Goal: Information Seeking & Learning: Learn about a topic

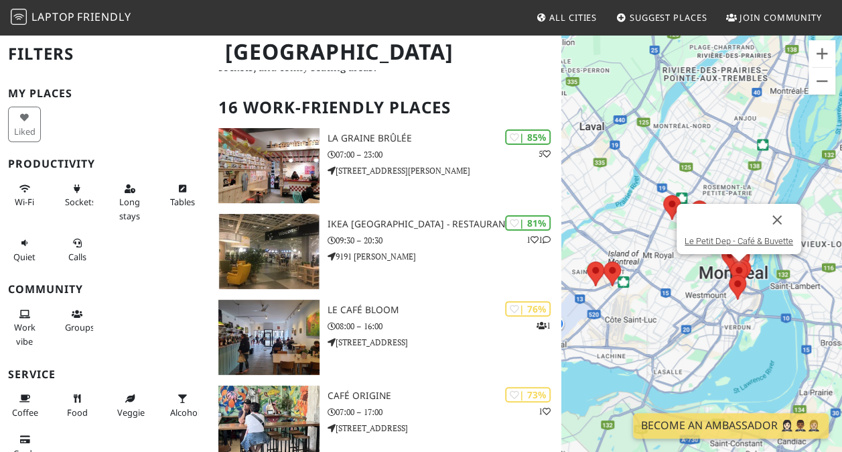
scroll to position [58, 0]
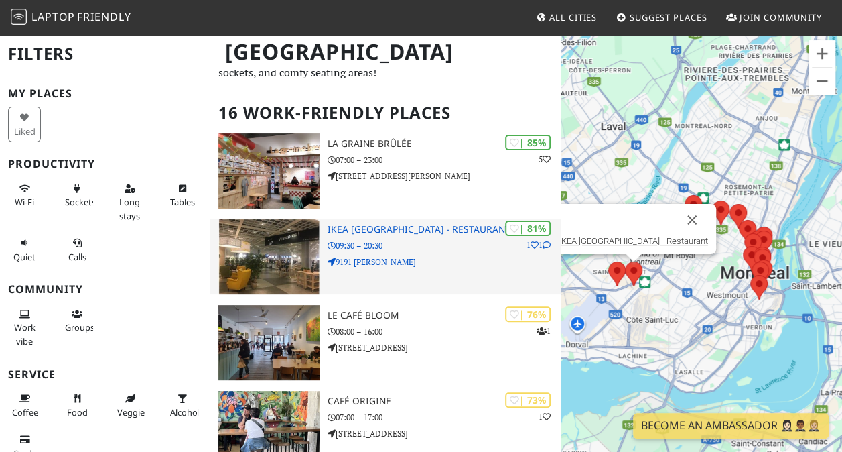
click at [400, 242] on p "09:30 – 20:30" at bounding box center [445, 245] width 234 height 13
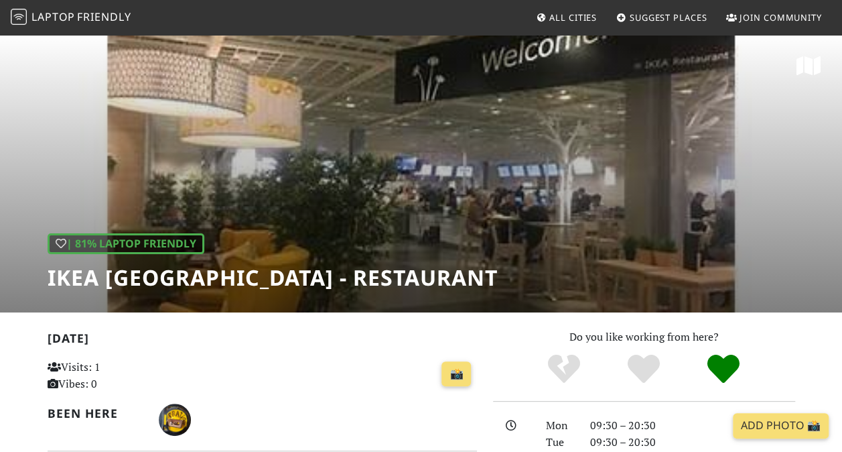
click at [633, 174] on div "| 81% Laptop Friendly IKEA Montreal - Restaurant" at bounding box center [421, 173] width 842 height 279
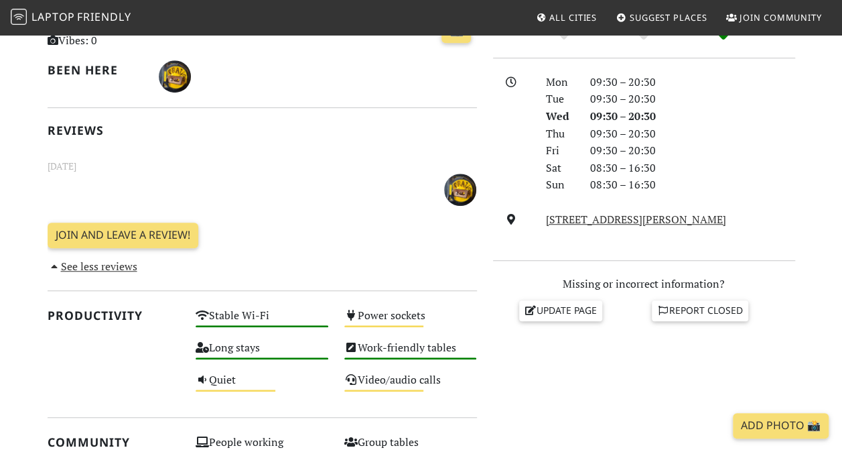
scroll to position [268, 0]
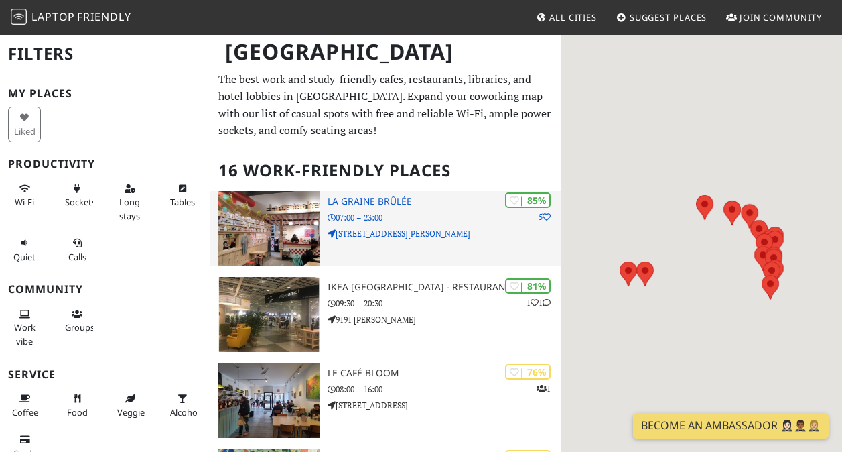
scroll to position [58, 0]
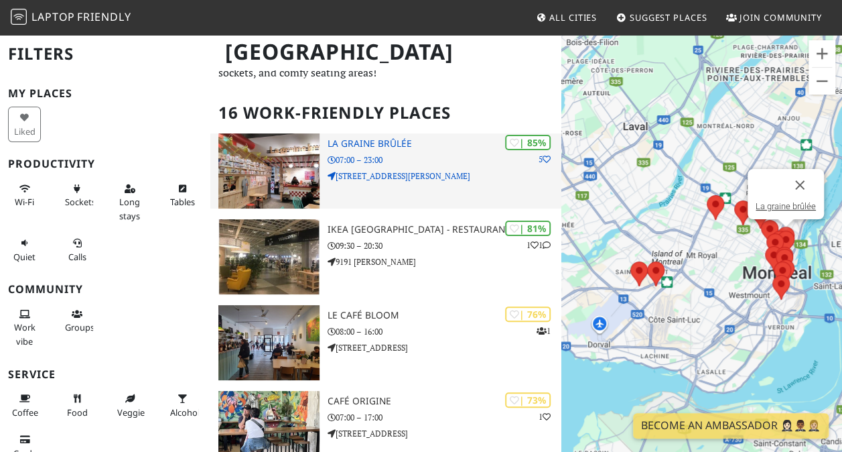
drag, startPoint x: 411, startPoint y: 168, endPoint x: 428, endPoint y: 167, distance: 16.1
click at [411, 168] on div "| 85% 5 La graine brûlée 07:00 – 23:00 921 Rue Sainte-Catherine E" at bounding box center [445, 170] width 234 height 75
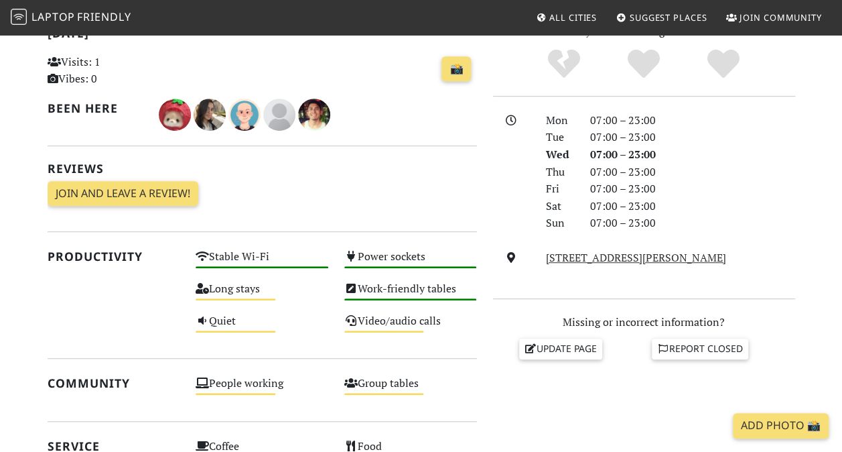
scroll to position [335, 0]
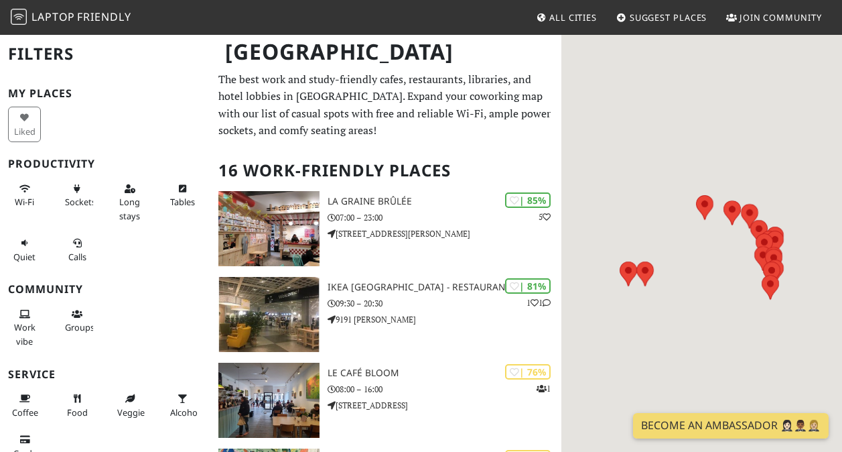
scroll to position [58, 0]
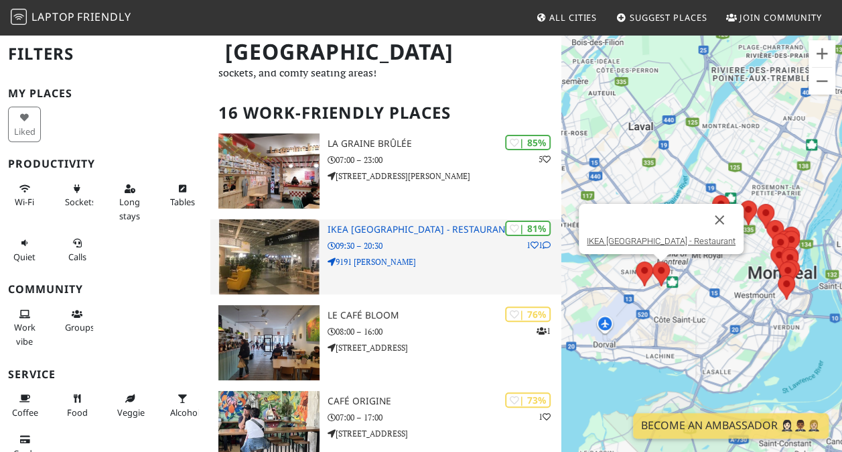
click at [389, 265] on p "9191 [PERSON_NAME]" at bounding box center [445, 261] width 234 height 13
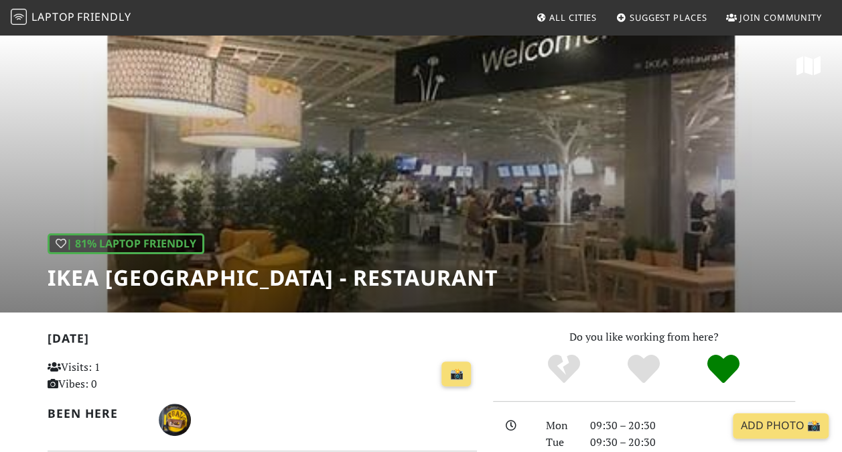
scroll to position [402, 0]
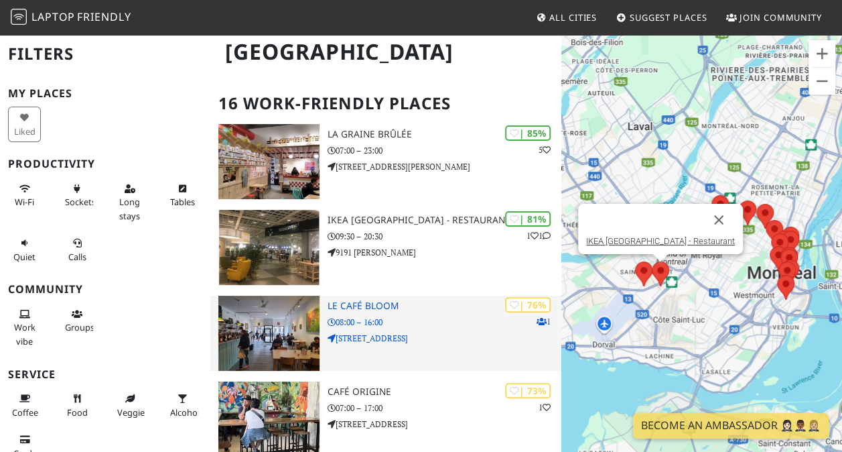
scroll to position [192, 0]
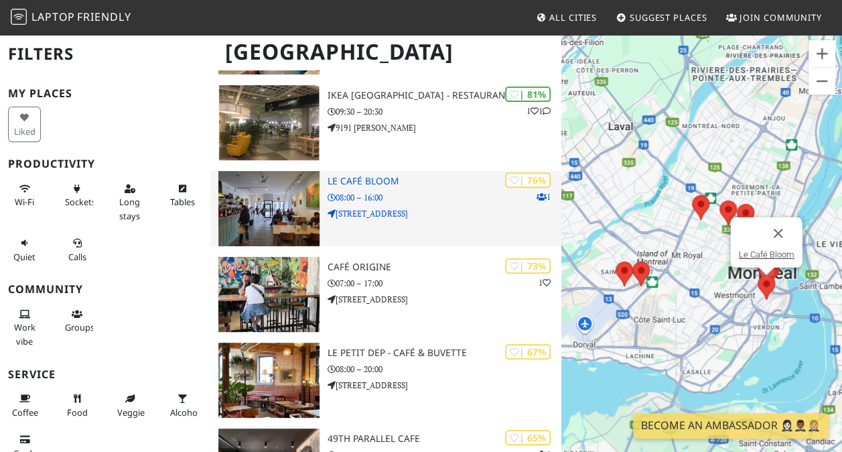
click at [377, 205] on div "| 76% 1 Le Café Bloom 08:00 – 16:00 1940 Rue Centre" at bounding box center [445, 208] width 234 height 75
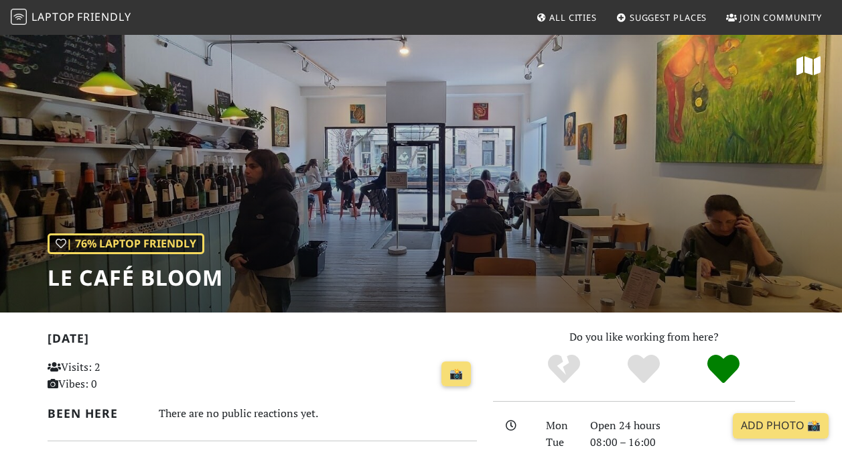
scroll to position [268, 0]
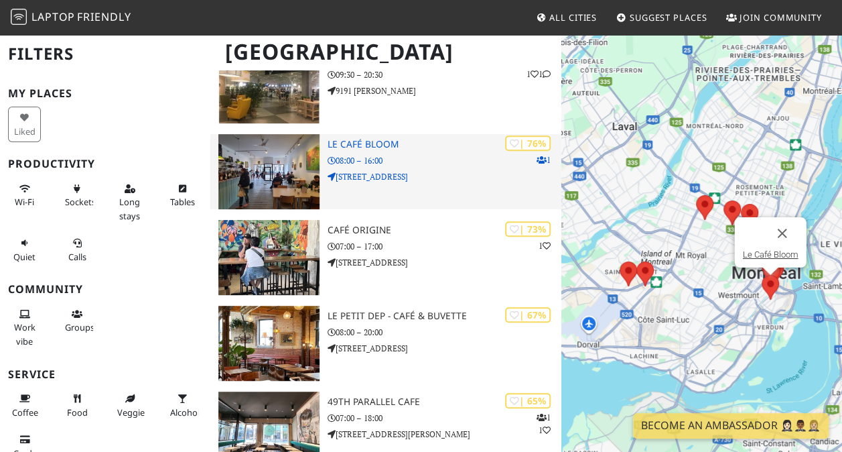
scroll to position [259, 0]
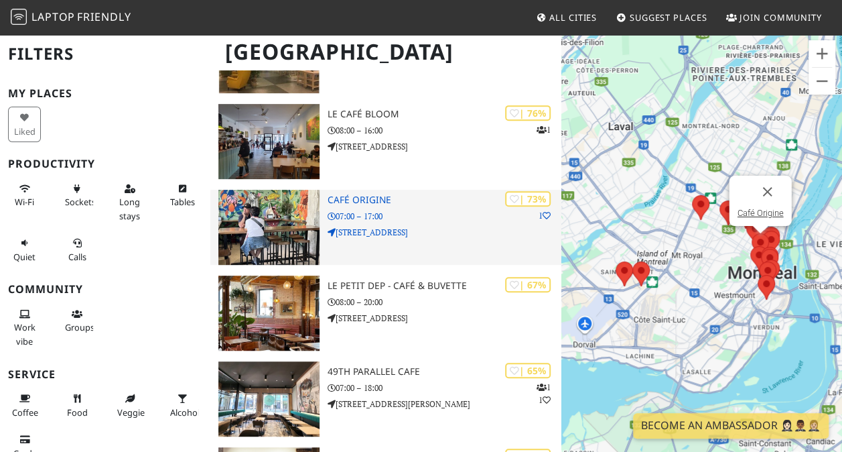
click at [401, 234] on p "[STREET_ADDRESS]" at bounding box center [445, 232] width 234 height 13
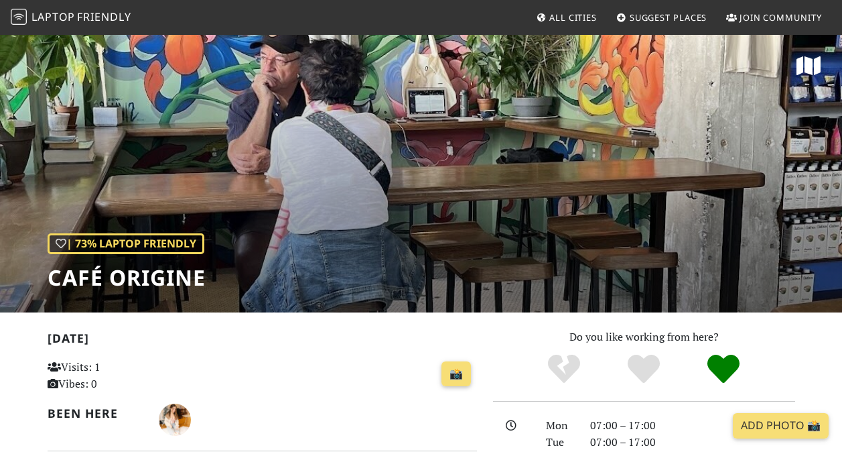
scroll to position [268, 0]
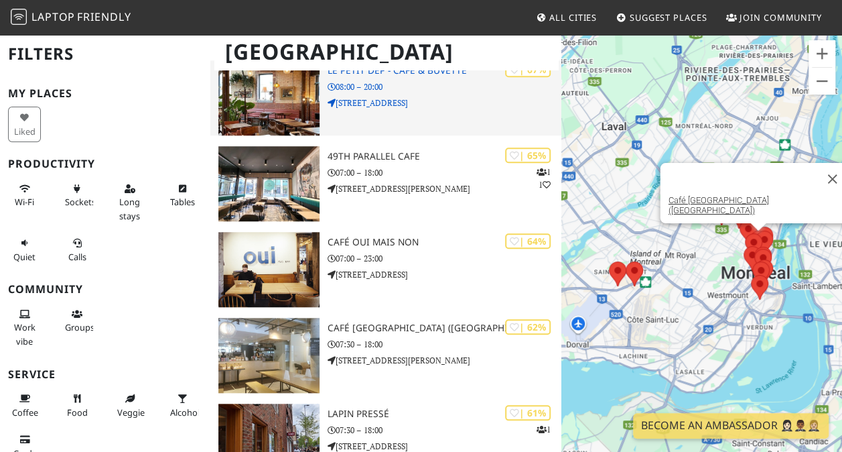
scroll to position [594, 0]
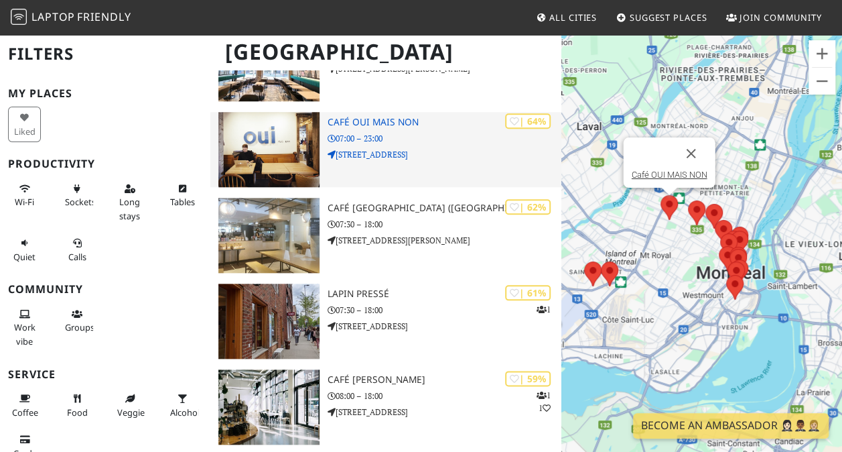
click at [406, 162] on div "| 64% Café OUI MAIS NON 07:00 – 23:00 72 Rue Jarry E" at bounding box center [445, 149] width 234 height 75
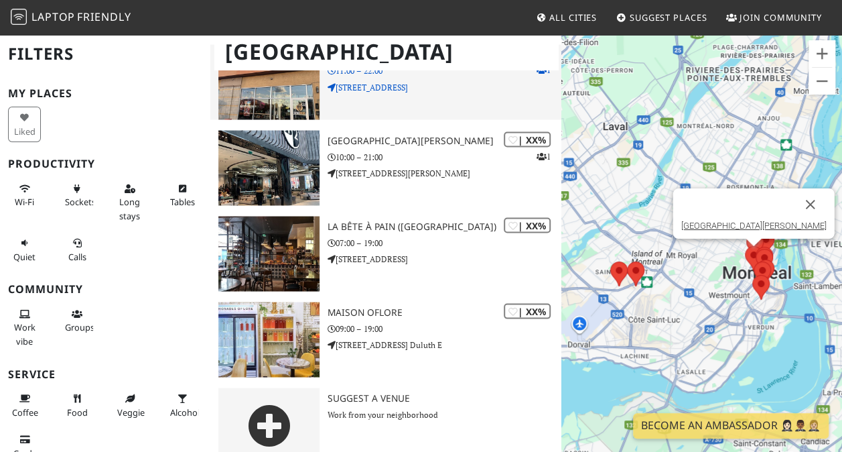
scroll to position [1197, 0]
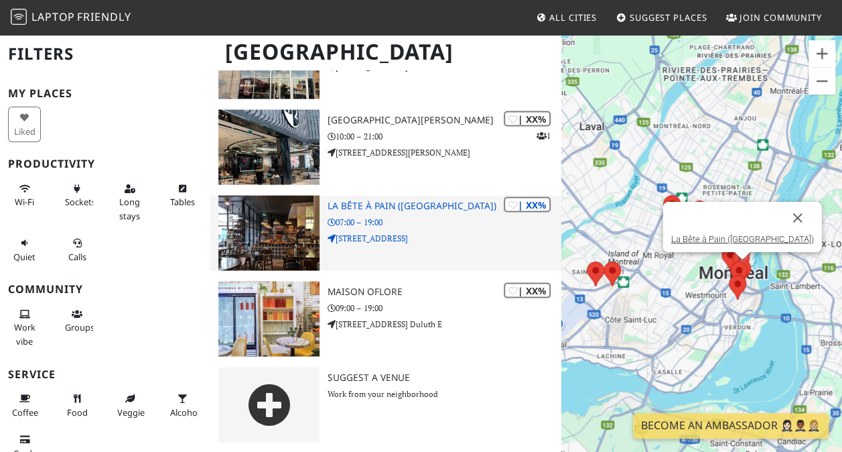
click at [412, 235] on p "[STREET_ADDRESS]" at bounding box center [445, 237] width 234 height 13
